Goal: Communication & Community: Share content

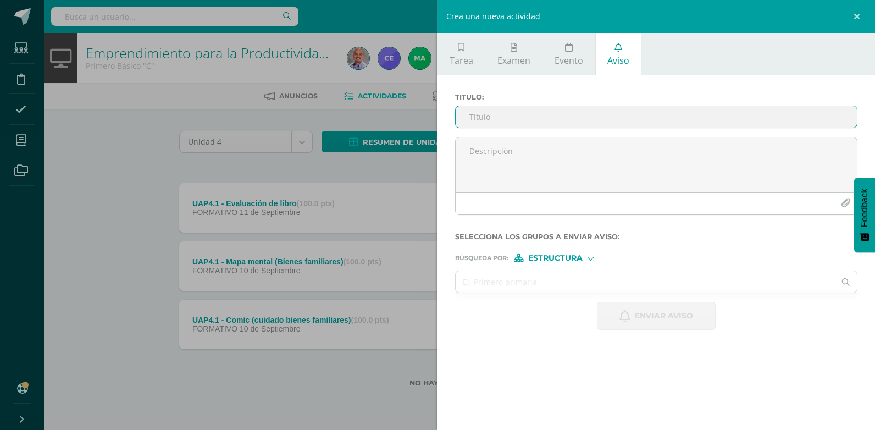
click at [501, 115] on input "Titulo :" at bounding box center [656, 116] width 401 height 21
click at [571, 262] on form "Titulo : Selecciona los grupos a enviar aviso : Búsqueda por : Estructura Estru…" at bounding box center [656, 211] width 402 height 237
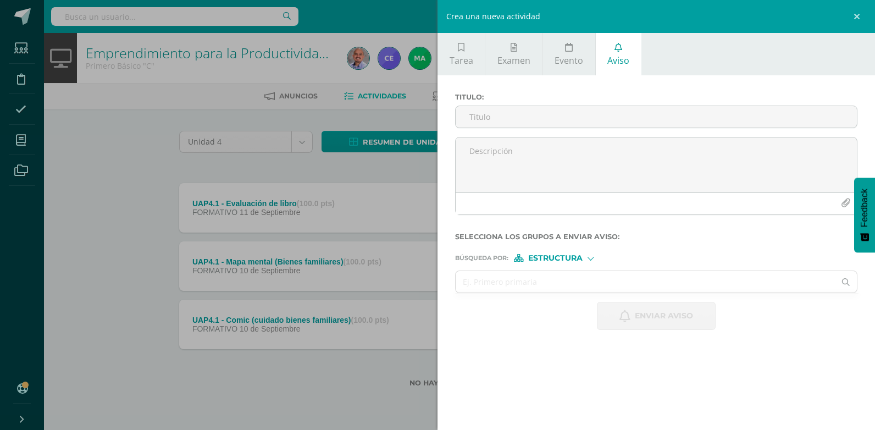
click at [561, 255] on span "Estructura" at bounding box center [555, 258] width 54 height 6
click at [569, 271] on span "Estructura" at bounding box center [568, 272] width 54 height 6
click at [507, 277] on input "text" at bounding box center [645, 281] width 379 height 21
type input "TErcero"
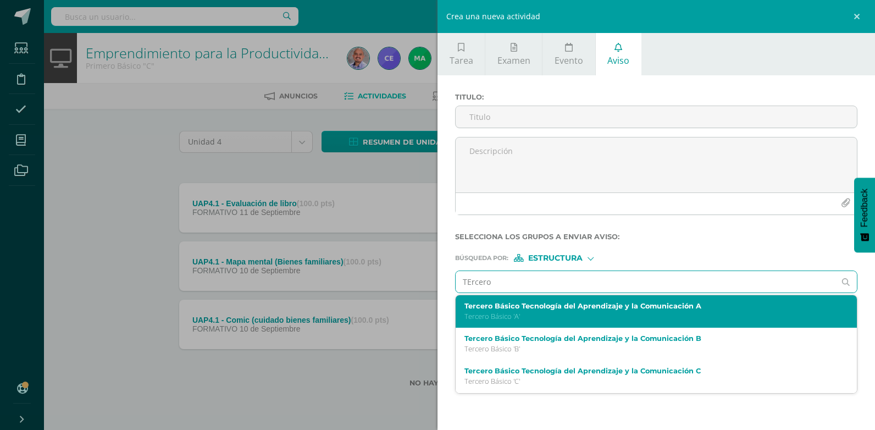
click at [554, 307] on label "Tercero Básico Tecnología del Aprendizaje y la Comunicación A" at bounding box center [647, 306] width 367 height 8
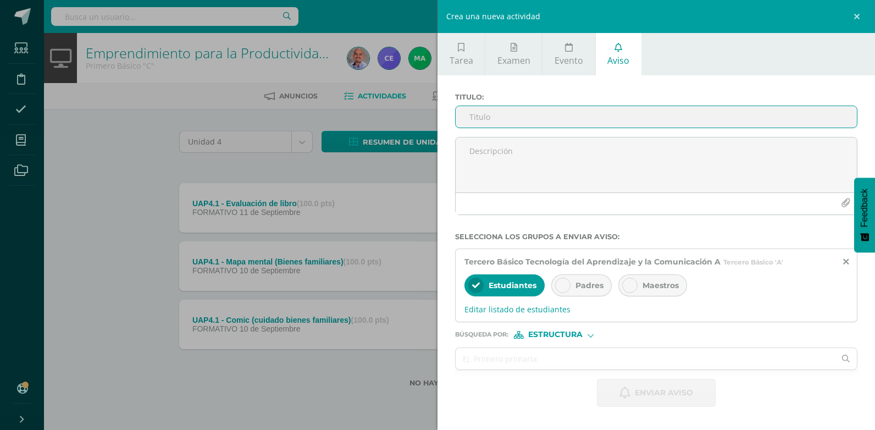
click at [490, 113] on input "Titulo :" at bounding box center [656, 116] width 401 height 21
type input "E"
type input "T"
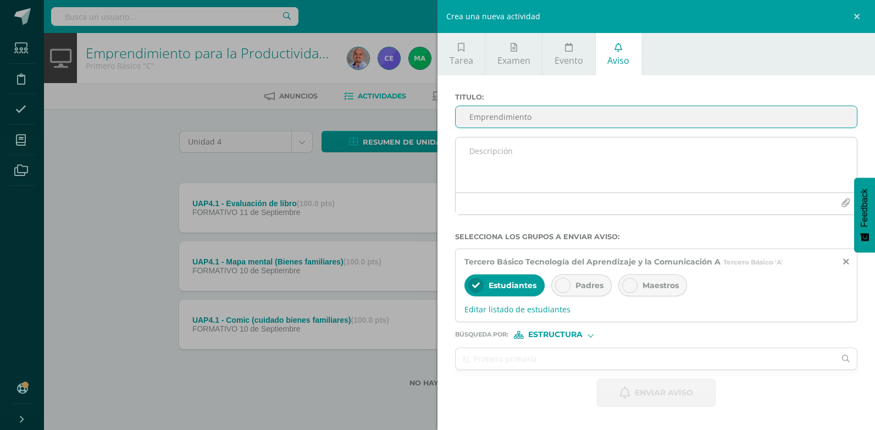
type input "Emprendimiento"
click at [492, 154] on textarea at bounding box center [656, 164] width 401 height 55
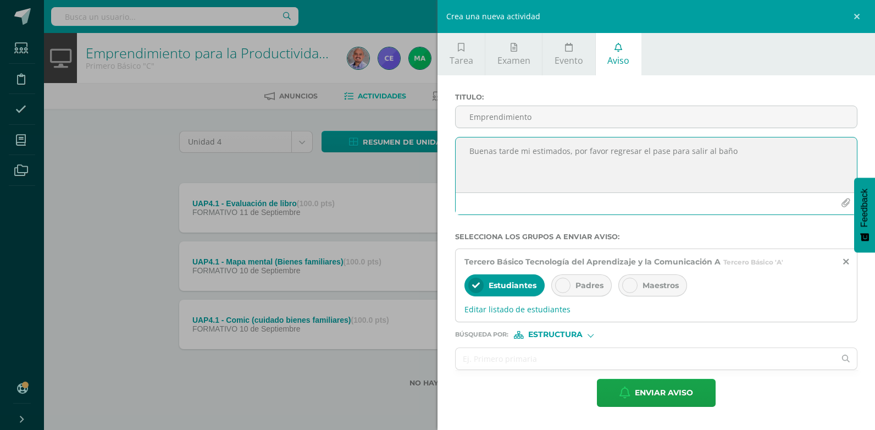
click at [663, 151] on textarea "Buenas tarde mi estimados, por favor regresar el pase para salir al baño" at bounding box center [656, 164] width 401 height 55
click at [777, 152] on textarea "Buenas tarde mi estimados, por favor regresar el pase de hombres, para salir al…" at bounding box center [656, 164] width 401 height 55
drag, startPoint x: 515, startPoint y: 178, endPoint x: 459, endPoint y: 146, distance: 64.5
click at [459, 146] on textarea "Buenas tarde mi estimados, por favor regresar el pase de hombres, para salir al…" at bounding box center [656, 164] width 401 height 55
type textarea "Buenas tarde mi estimados, por favor regresar el pase de hombres, para salir al…"
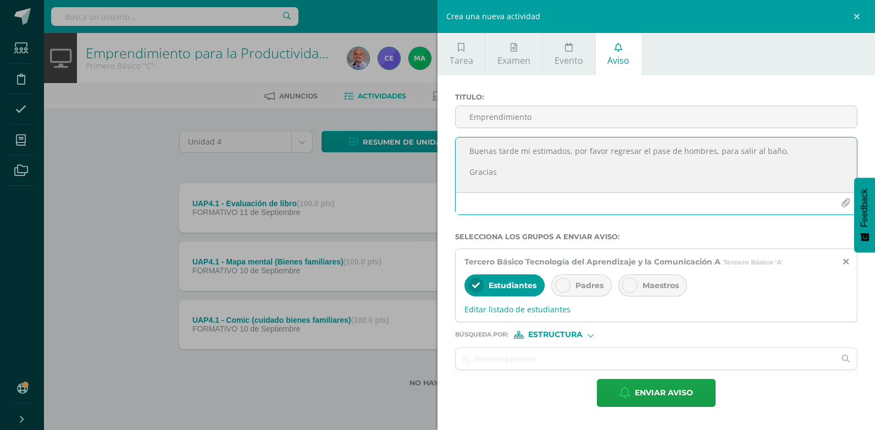
click at [631, 285] on icon at bounding box center [630, 285] width 8 height 8
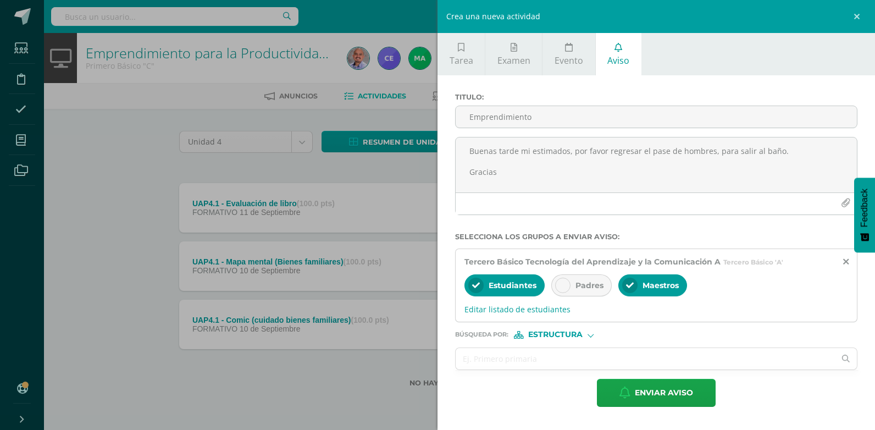
click at [627, 283] on icon at bounding box center [630, 285] width 8 height 8
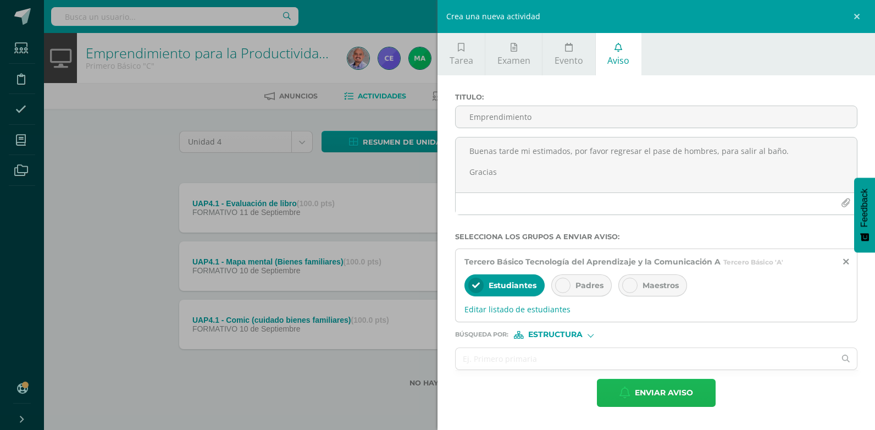
click at [668, 389] on span "Enviar aviso" at bounding box center [664, 392] width 58 height 27
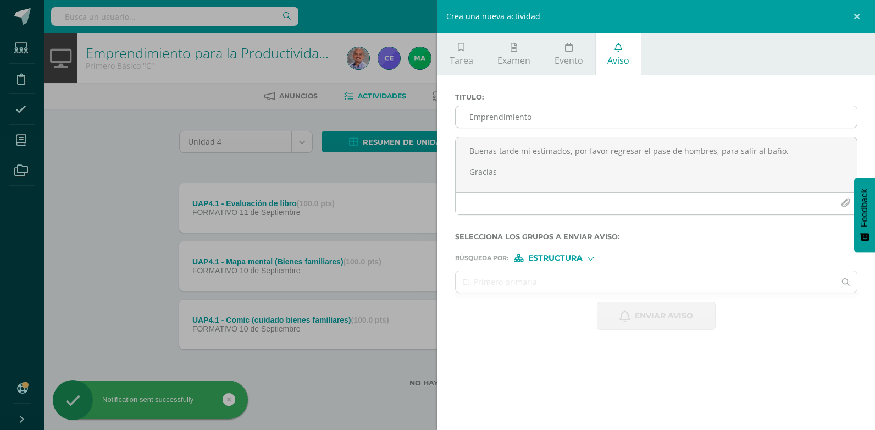
click at [474, 120] on input "Emprendimiento" at bounding box center [656, 116] width 401 height 21
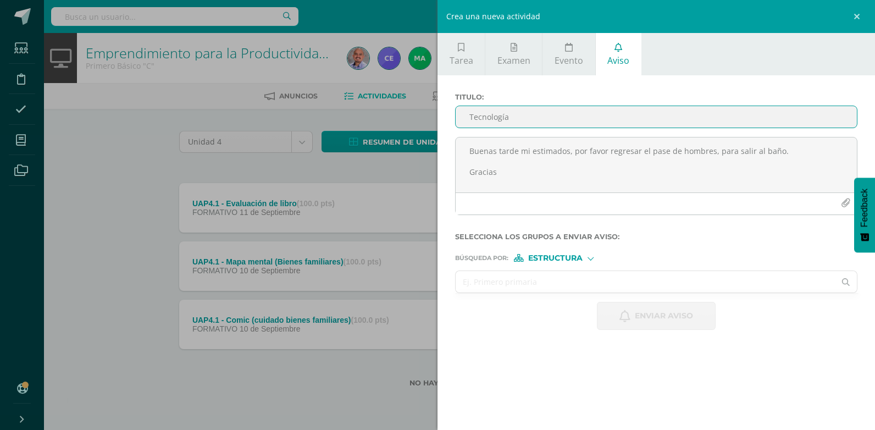
type input "Tecnología"
click at [499, 285] on input "text" at bounding box center [645, 281] width 379 height 21
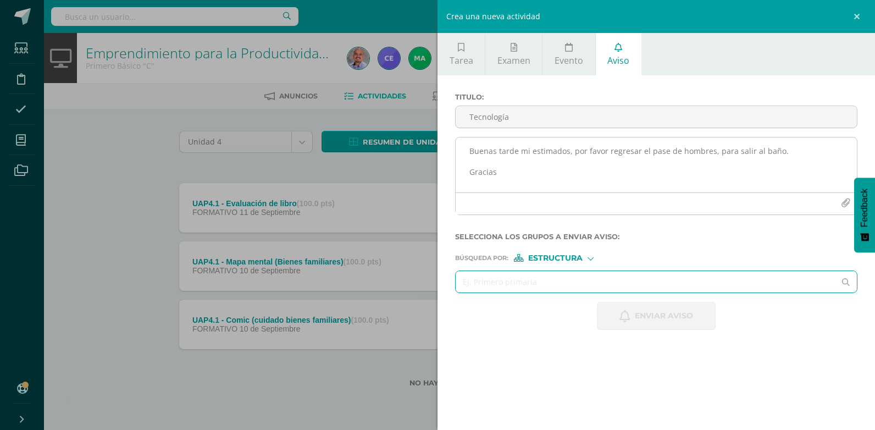
click at [508, 147] on textarea "Buenas tarde mi estimados, por favor regresar el pase de hombres, para salir al…" at bounding box center [656, 164] width 401 height 55
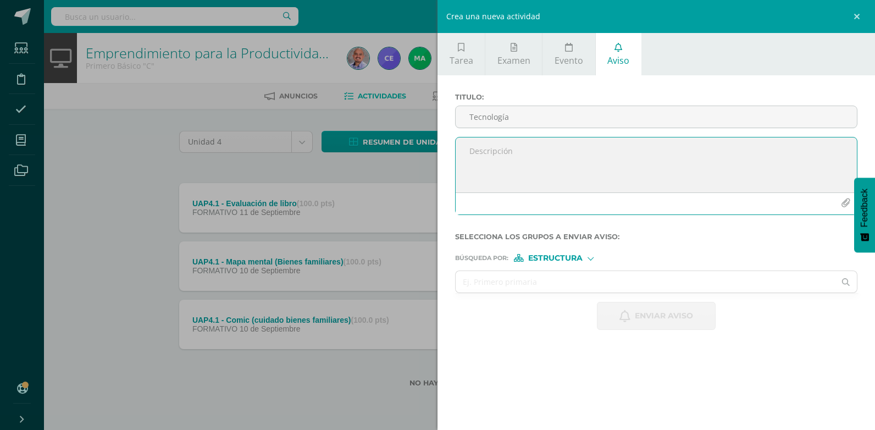
paste textarea "Buenas tarde mi estimados, por favor regresar el pase de hombres, para salir al…"
click at [708, 151] on textarea "Buenas tarde mi estimados, por favor regresar el pase de hombres, para salir al…" at bounding box center [656, 164] width 401 height 55
click at [800, 151] on textarea "Buenas tarde mi estimados, por favor regresar el pase de salida especial, para …" at bounding box center [656, 164] width 401 height 55
type textarea "Buenas tarde mi estimados, por favor regresar el pase de salida especial. Graci…"
click at [529, 278] on input "text" at bounding box center [645, 281] width 379 height 21
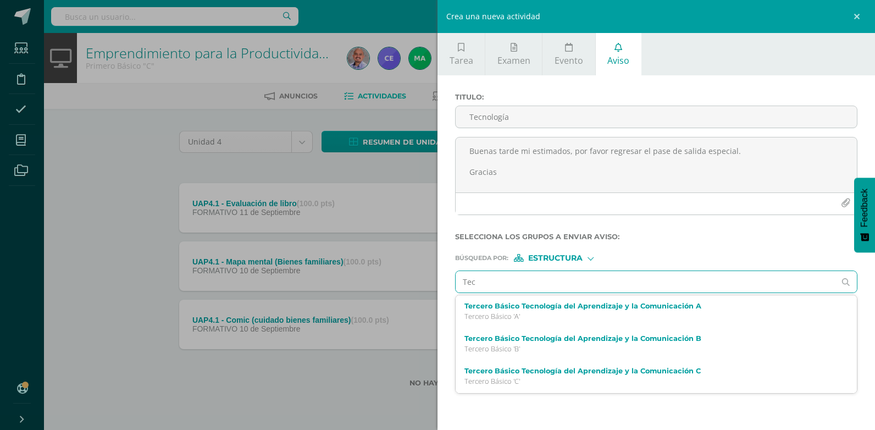
type input "Tecn"
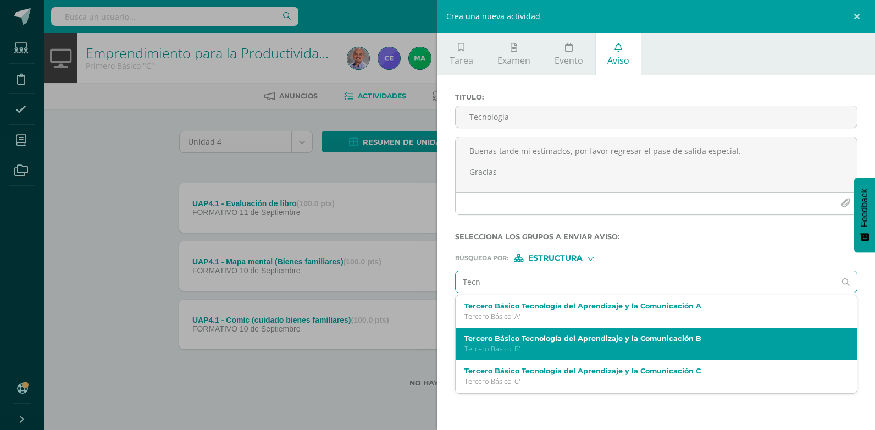
click at [572, 341] on label "Tercero Básico Tecnología del Aprendizaje y la Comunicación B" at bounding box center [647, 338] width 367 height 8
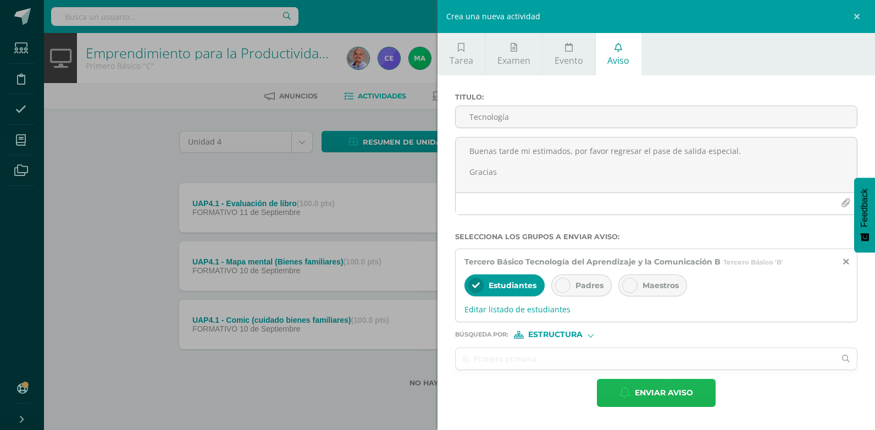
click at [679, 390] on span "Enviar aviso" at bounding box center [664, 392] width 58 height 27
